Goal: Navigation & Orientation: Find specific page/section

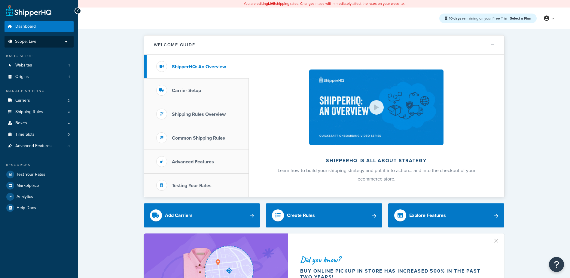
click at [29, 39] on span "Scope: Live" at bounding box center [25, 41] width 21 height 5
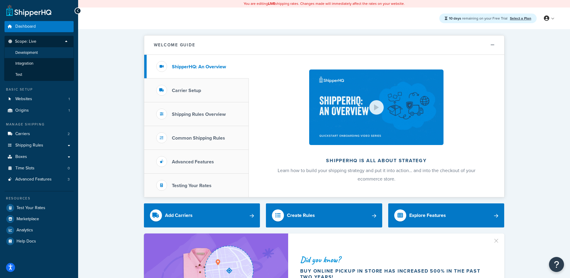
click at [32, 51] on span "Development" at bounding box center [26, 52] width 23 height 5
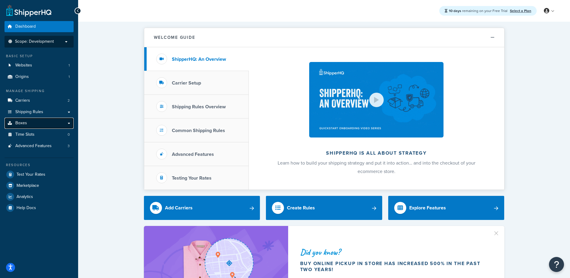
click at [23, 128] on link "Boxes" at bounding box center [39, 123] width 69 height 11
